Goal: Navigation & Orientation: Find specific page/section

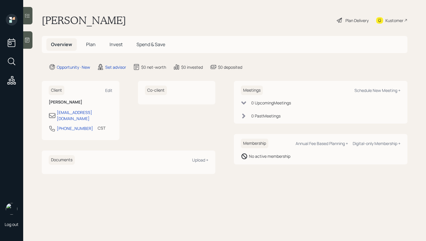
click at [26, 42] on icon at bounding box center [27, 40] width 6 height 6
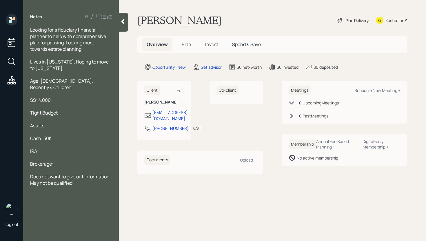
click at [122, 22] on icon at bounding box center [122, 21] width 3 height 5
